Goal: Task Accomplishment & Management: Use online tool/utility

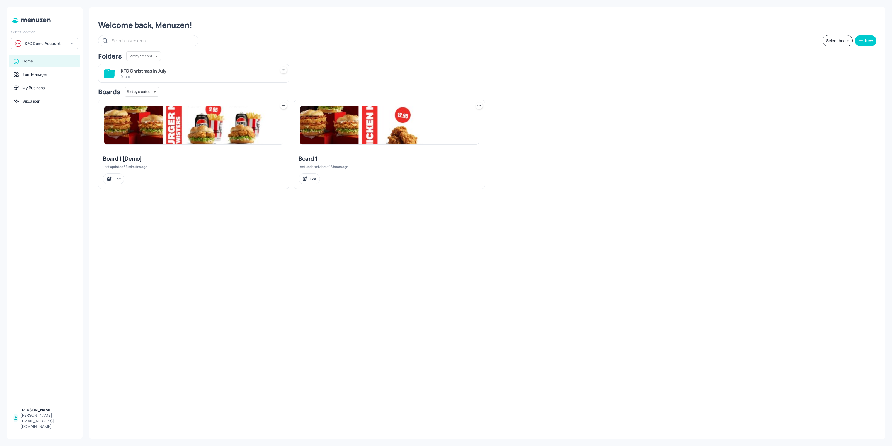
click at [55, 41] on div "KFC Demo Account" at bounding box center [46, 44] width 42 height 6
click at [56, 59] on div "Subway AU/[GEOGRAPHIC_DATA]" at bounding box center [44, 57] width 61 height 10
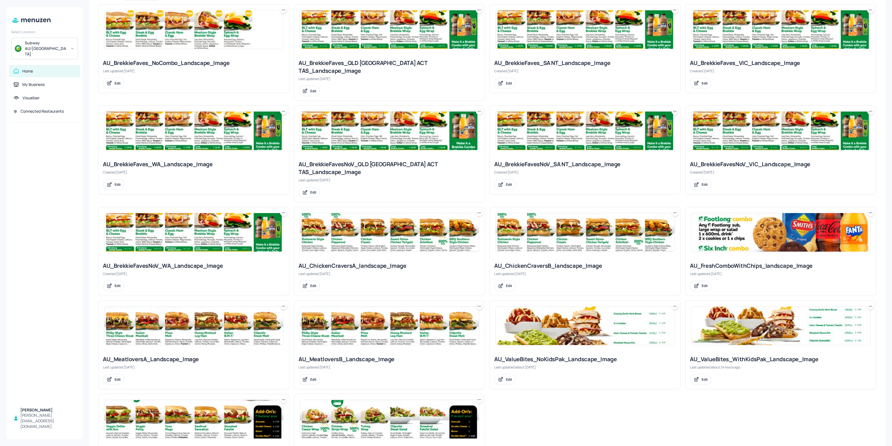
scroll to position [188, 0]
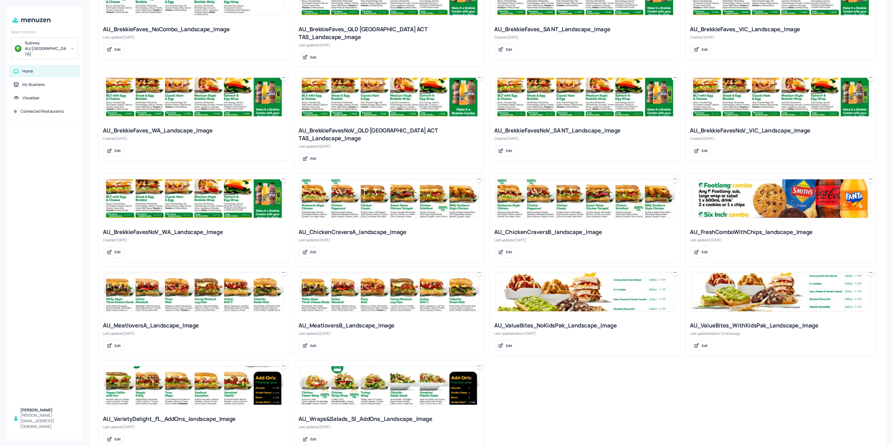
click at [150, 279] on img at bounding box center [193, 292] width 179 height 38
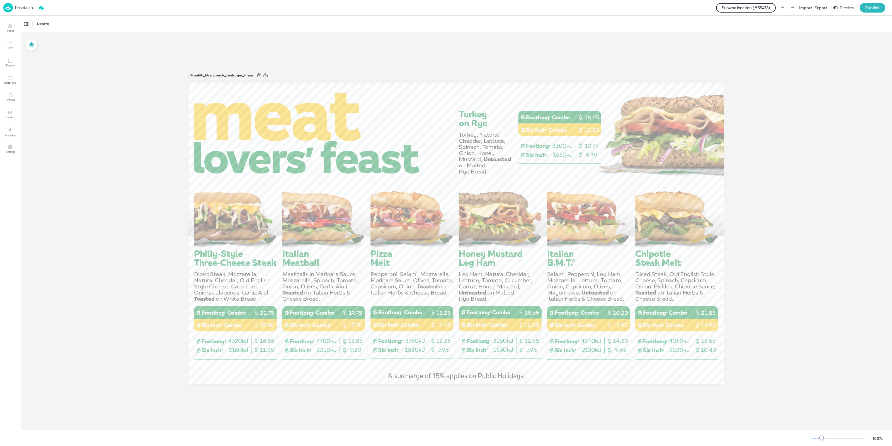
click at [746, 5] on button "Subway location (# 35478 )" at bounding box center [746, 7] width 60 height 9
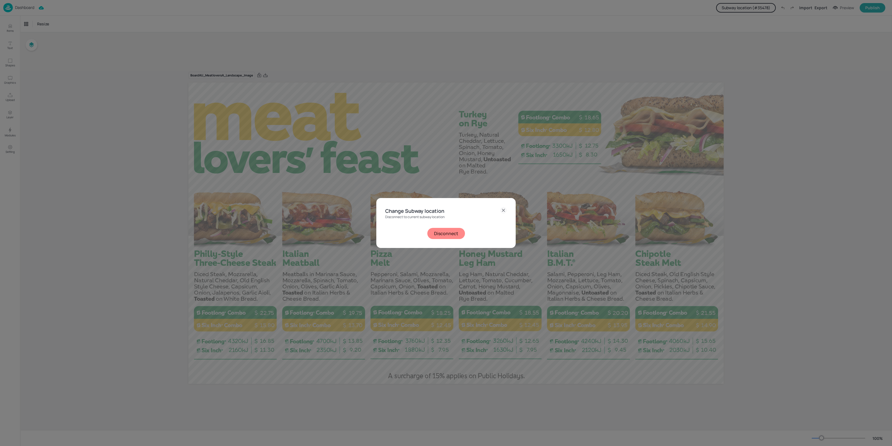
click at [453, 231] on button "Disconnect" at bounding box center [446, 233] width 38 height 11
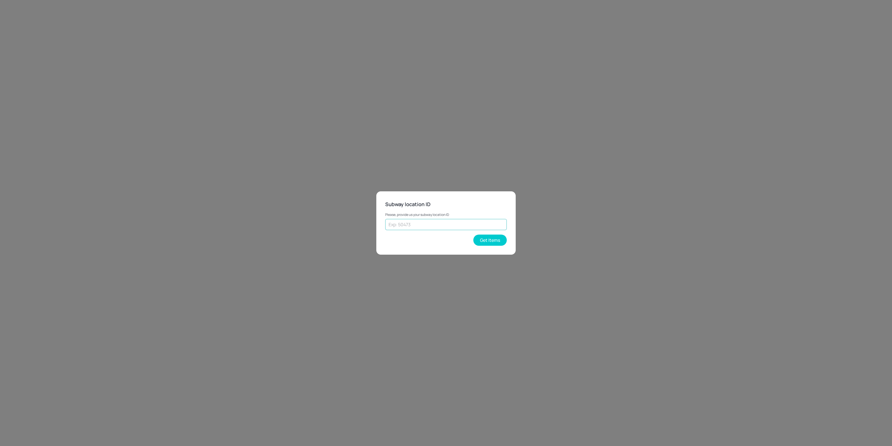
click at [449, 229] on input "text" at bounding box center [446, 224] width 122 height 11
paste input "31864"
type input "31864"
click at [479, 239] on button "Get Items" at bounding box center [489, 239] width 33 height 11
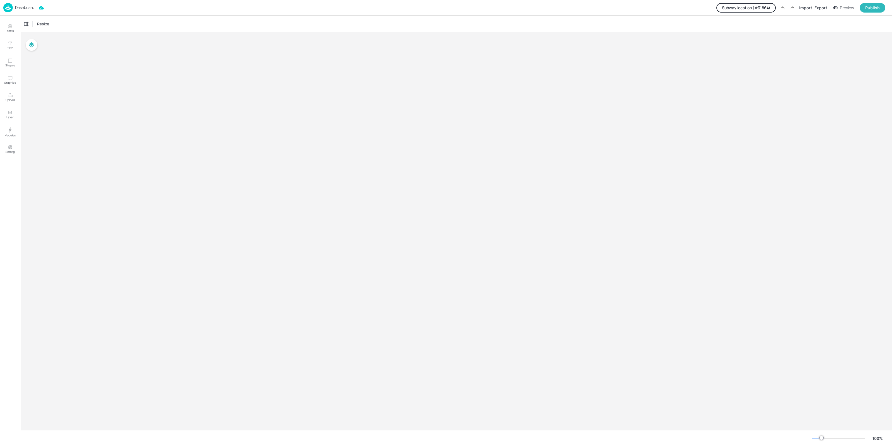
type input "$NZD - New Zealand"
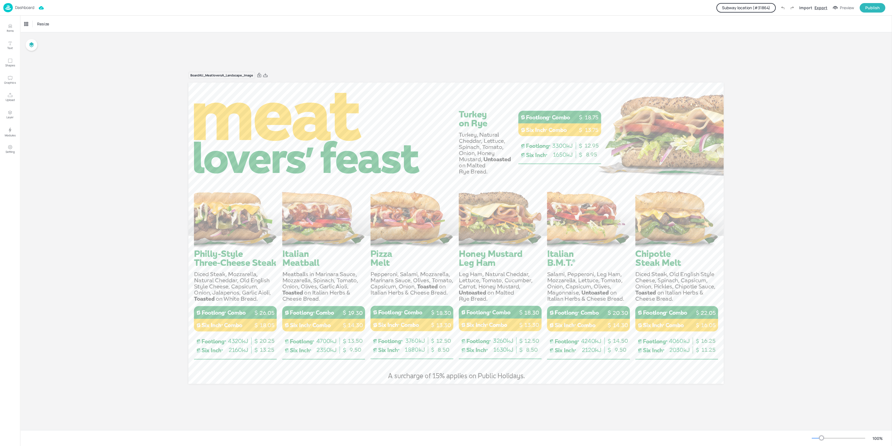
click at [827, 9] on div "Export" at bounding box center [820, 8] width 13 height 6
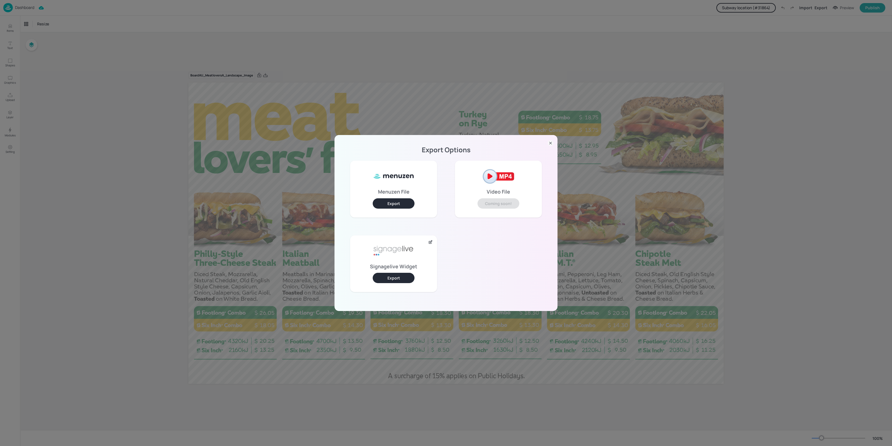
click at [389, 278] on button "Export" at bounding box center [394, 278] width 42 height 10
